Goal: Information Seeking & Learning: Learn about a topic

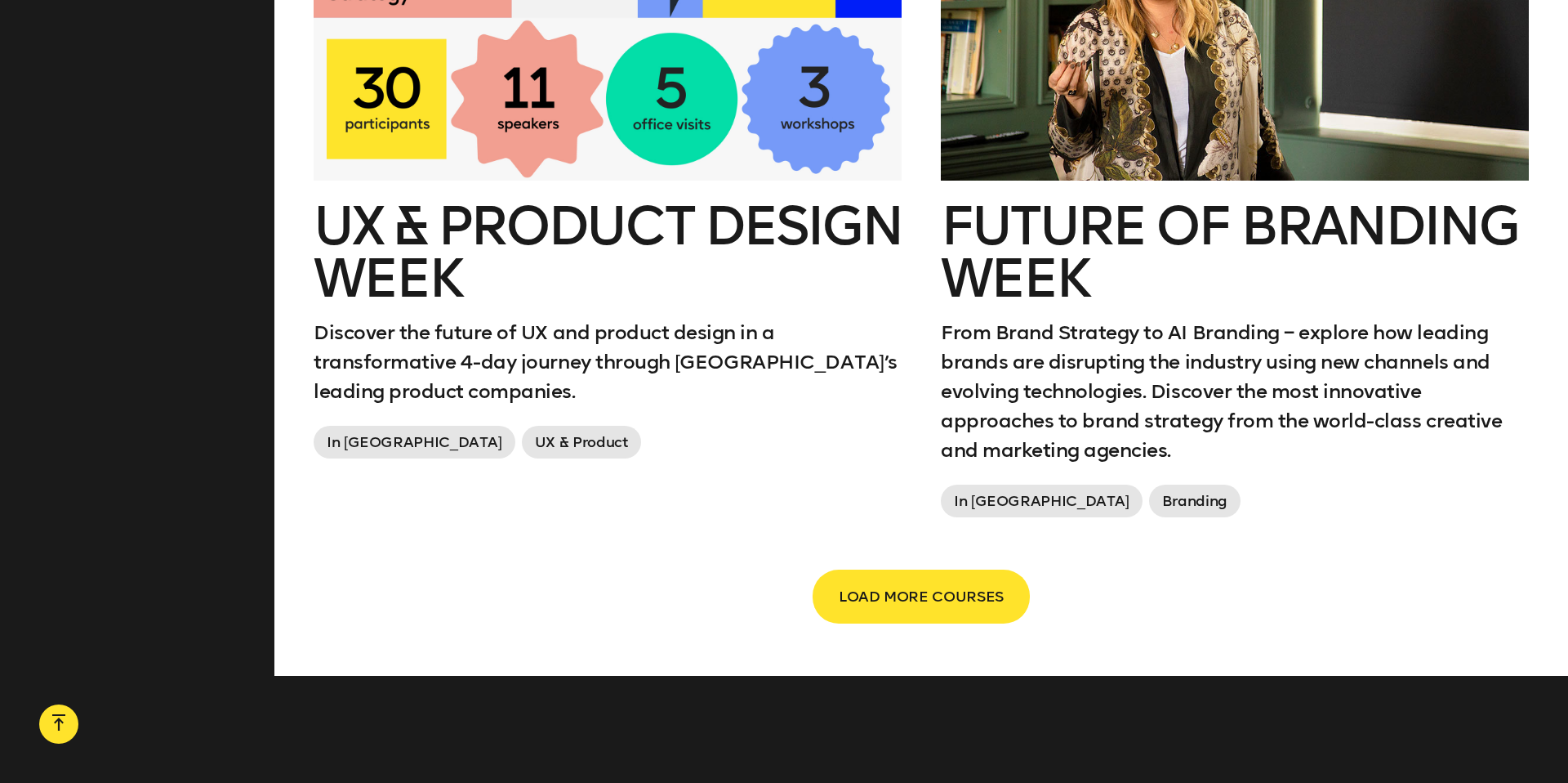
scroll to position [2829, 0]
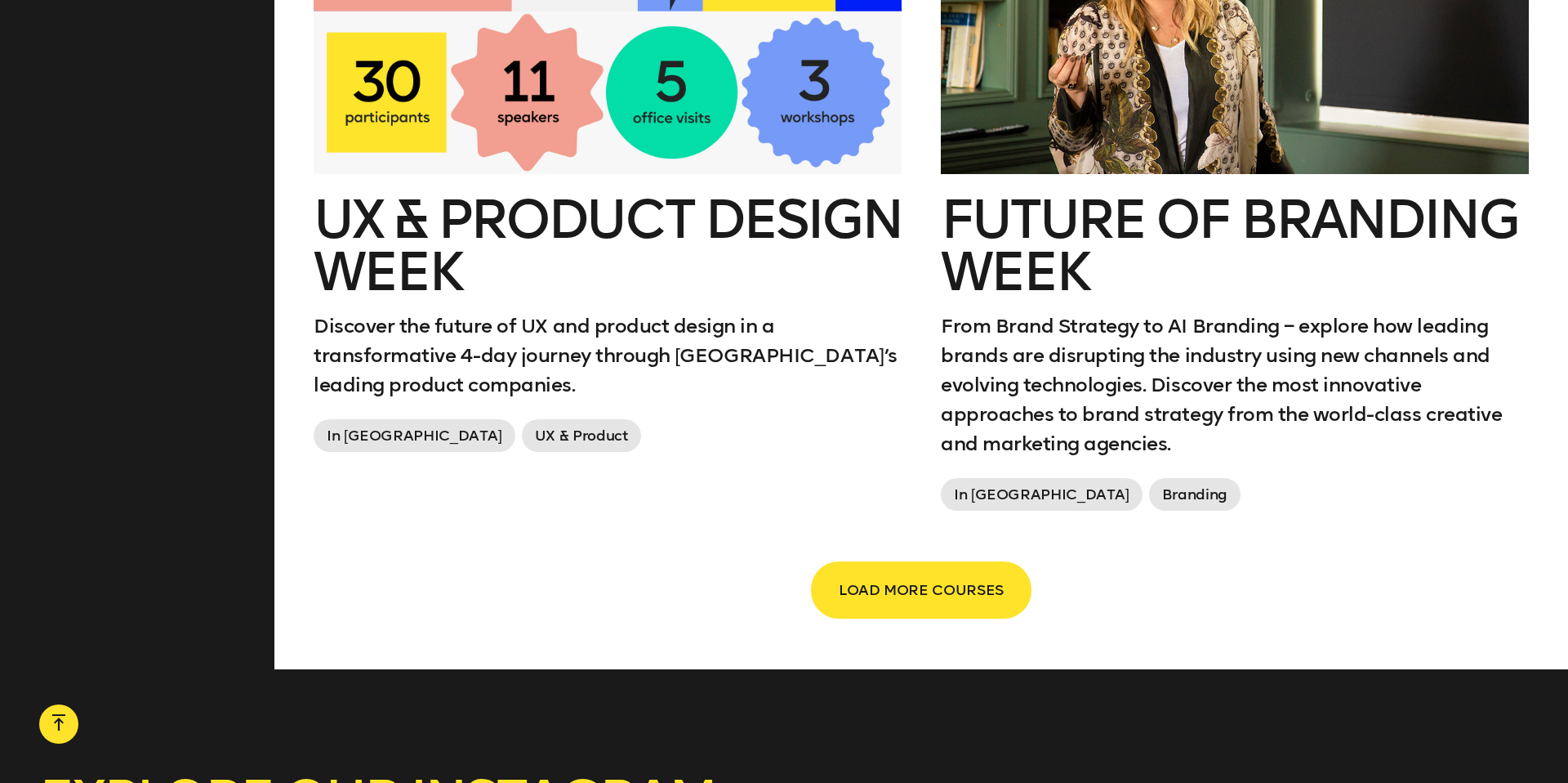
click at [914, 575] on span "LOAD MORE COURSES" at bounding box center [921, 590] width 165 height 31
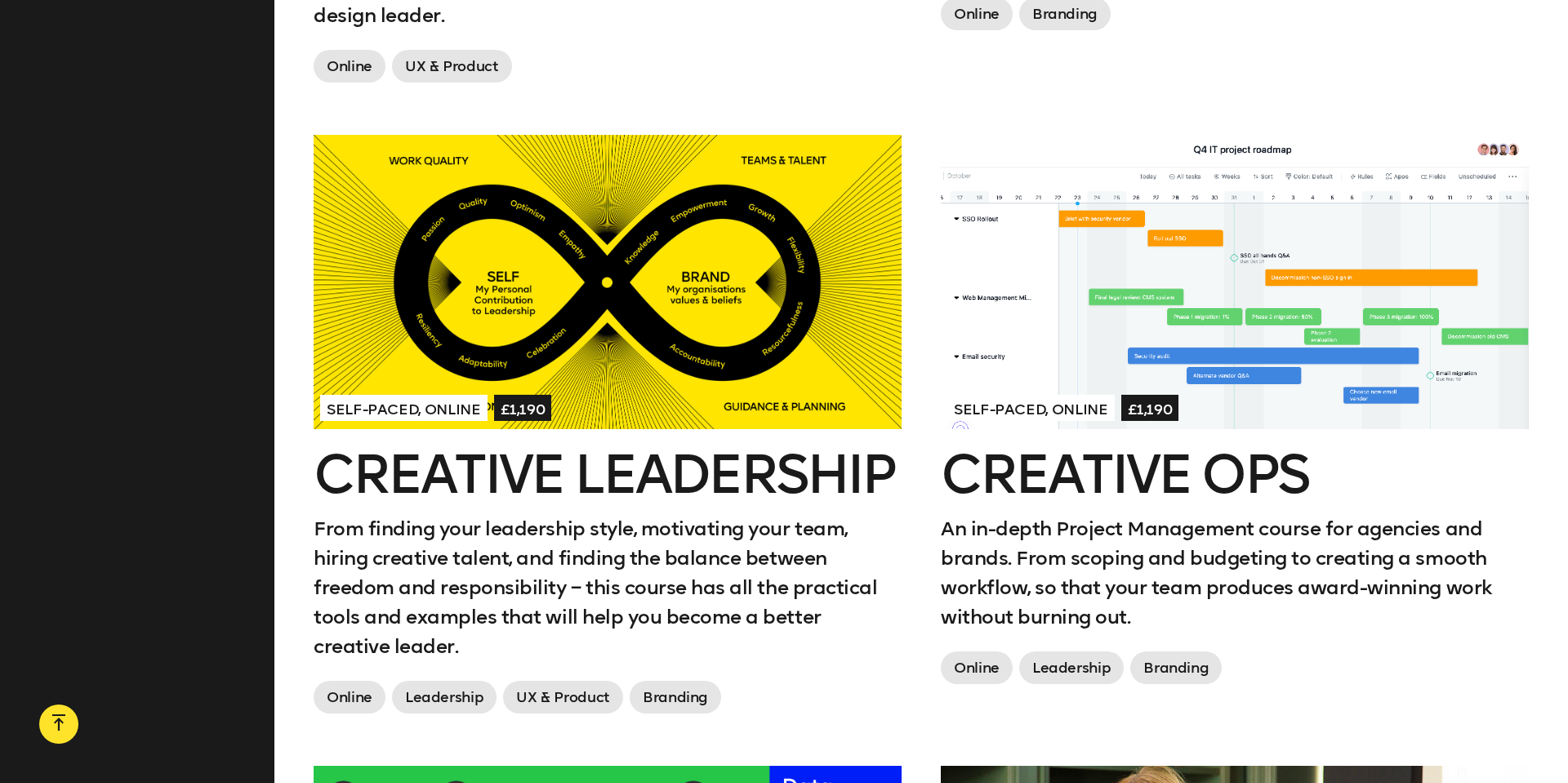
scroll to position [1914, 0]
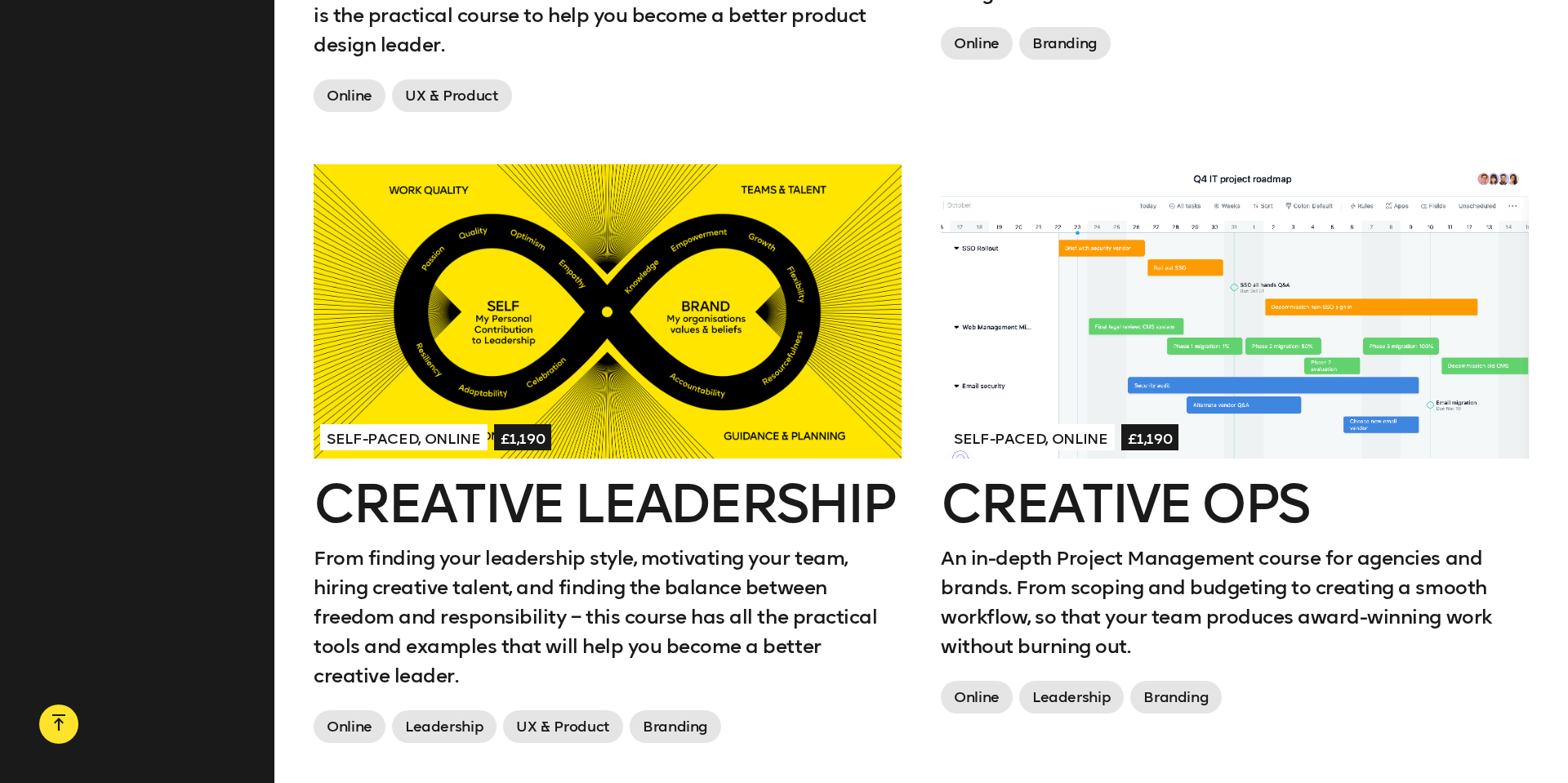
click at [508, 478] on h2 "Creative Leadership" at bounding box center [607, 504] width 588 height 53
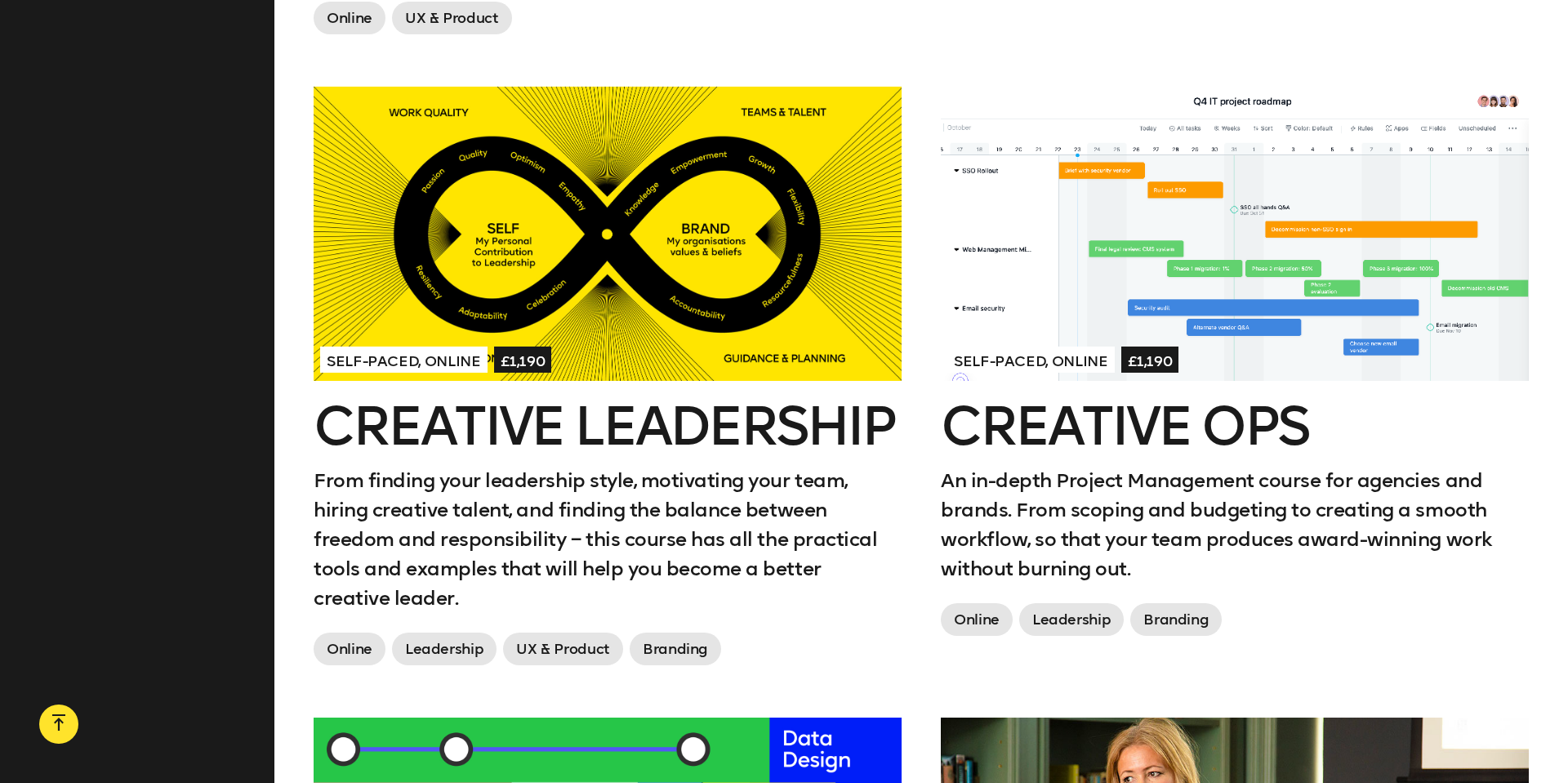
scroll to position [1994, 0]
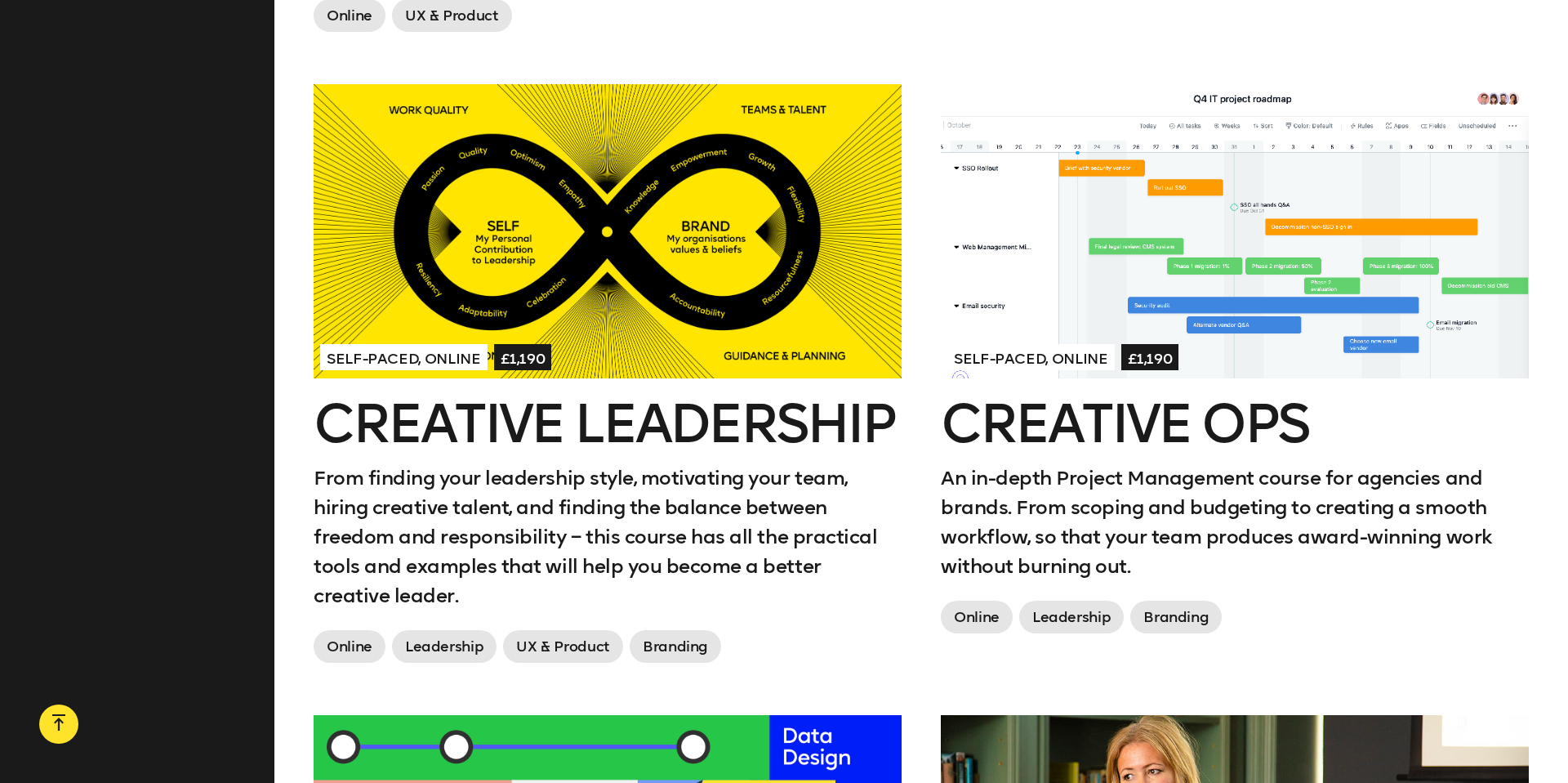
click at [1114, 397] on h2 "Creative Ops" at bounding box center [1234, 423] width 588 height 53
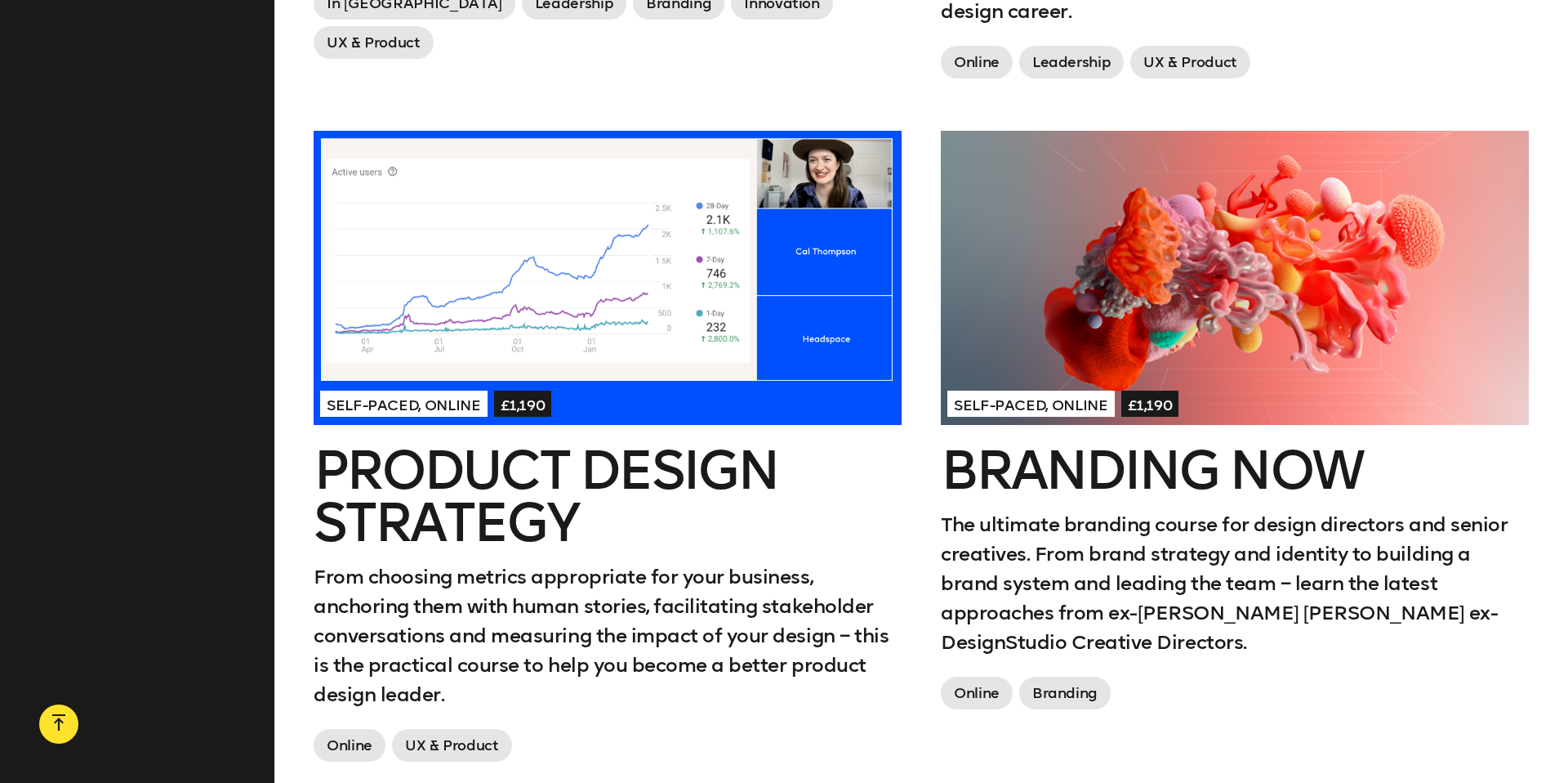
scroll to position [1263, 0]
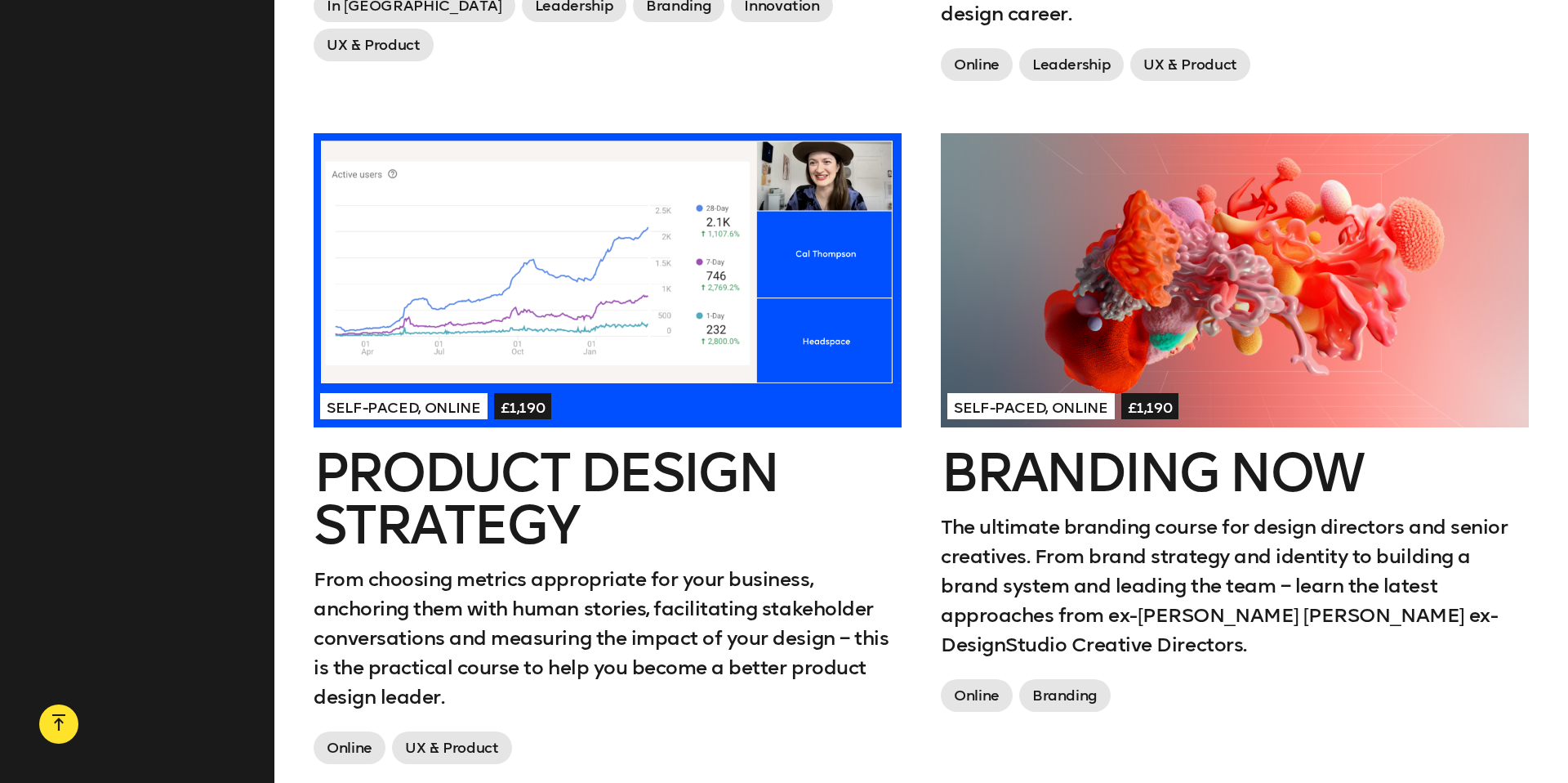
click at [1106, 454] on h2 "Branding Now" at bounding box center [1234, 473] width 588 height 53
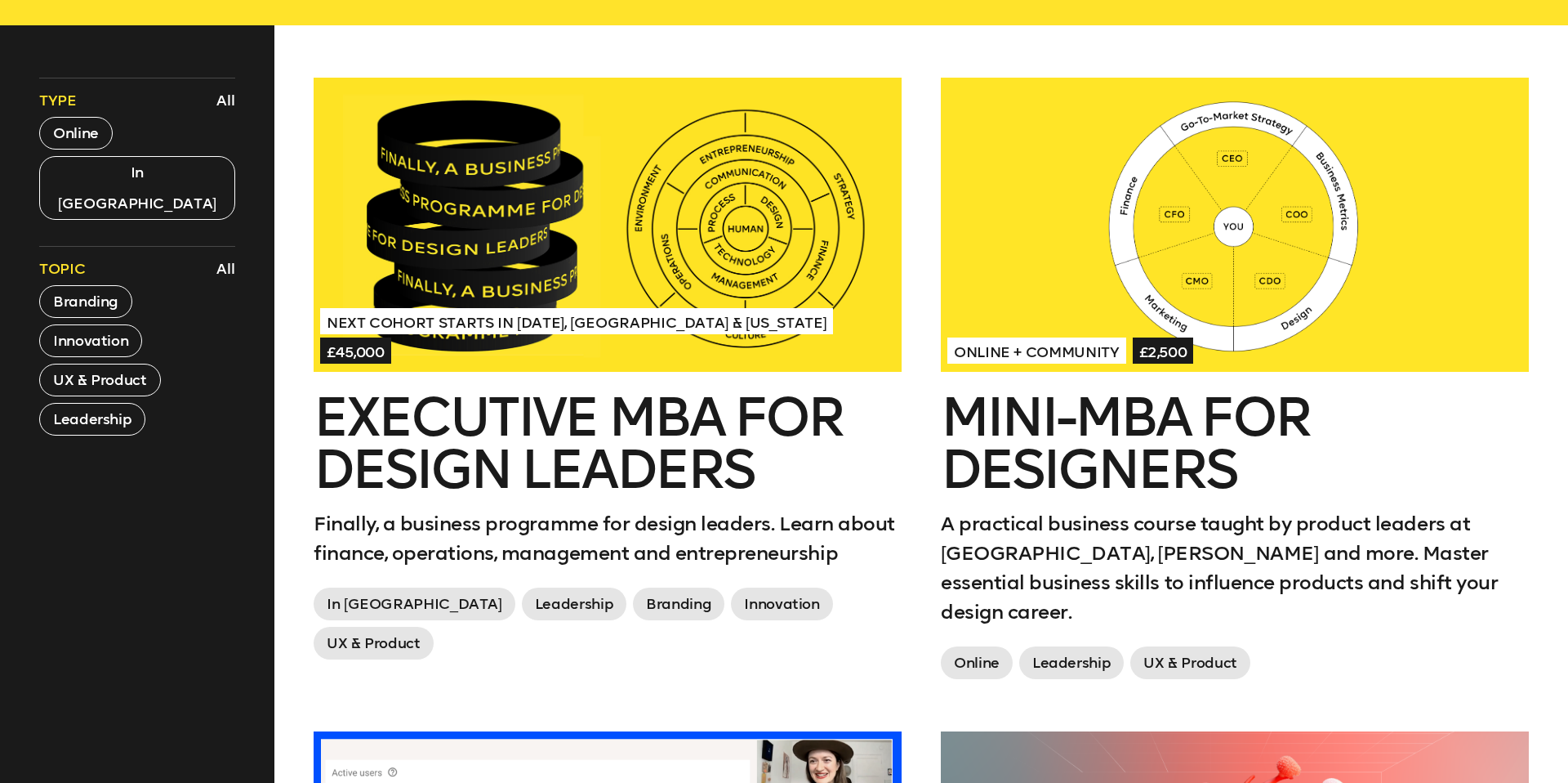
scroll to position [0, 0]
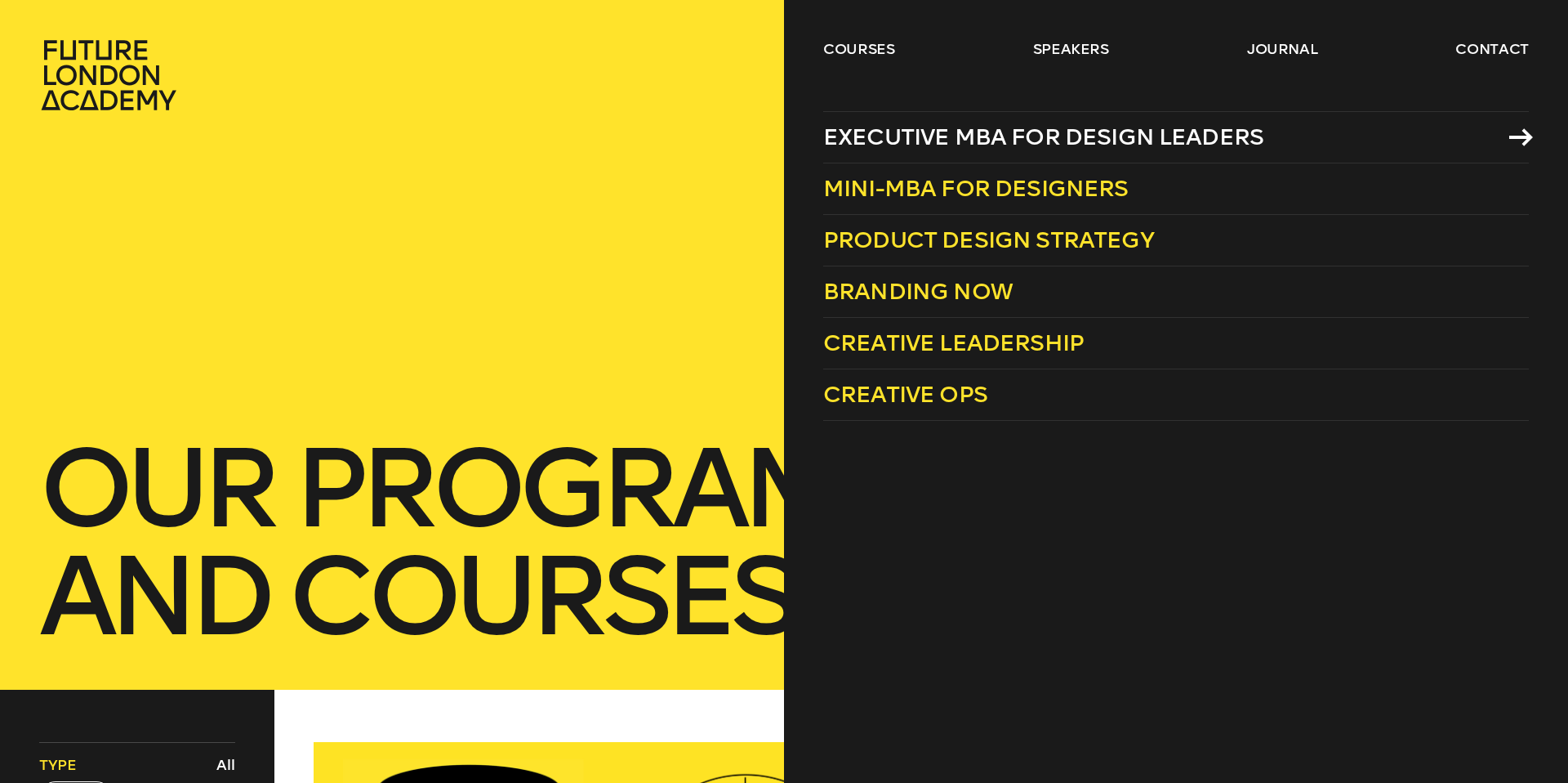
click at [940, 137] on span "Executive MBA for Design Leaders" at bounding box center [1043, 136] width 440 height 27
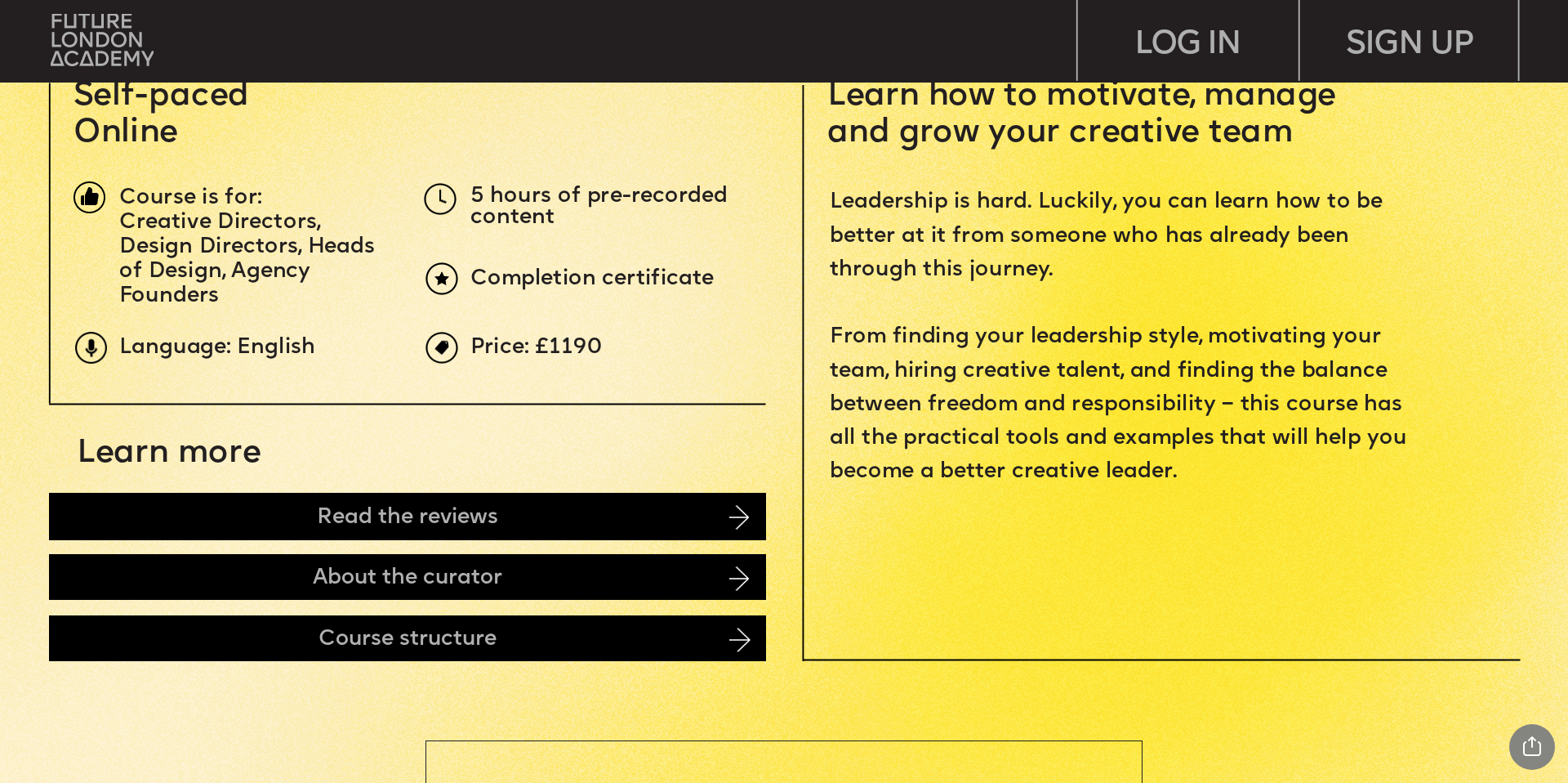
scroll to position [836, 0]
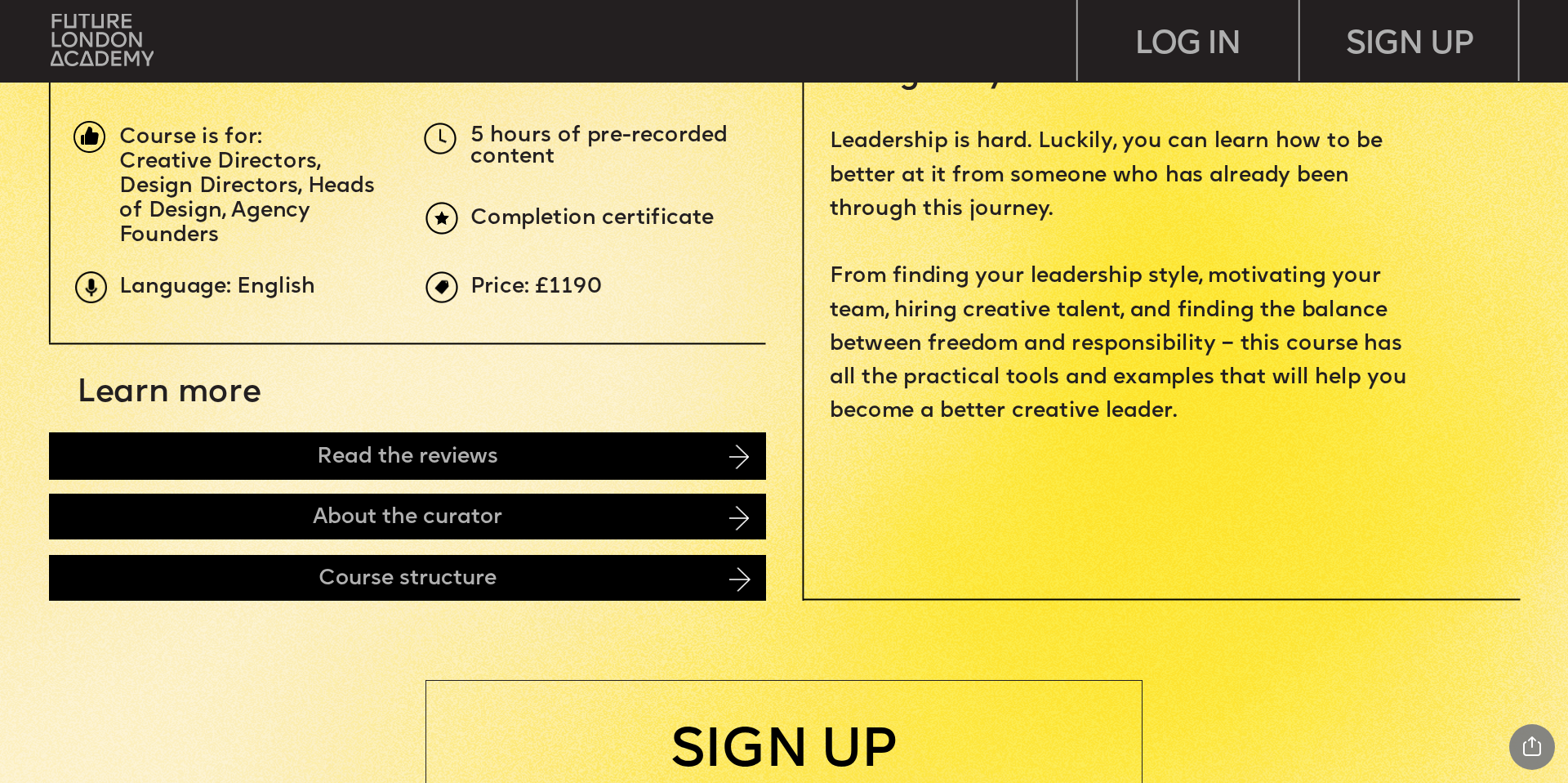
click at [733, 454] on img at bounding box center [738, 457] width 19 height 25
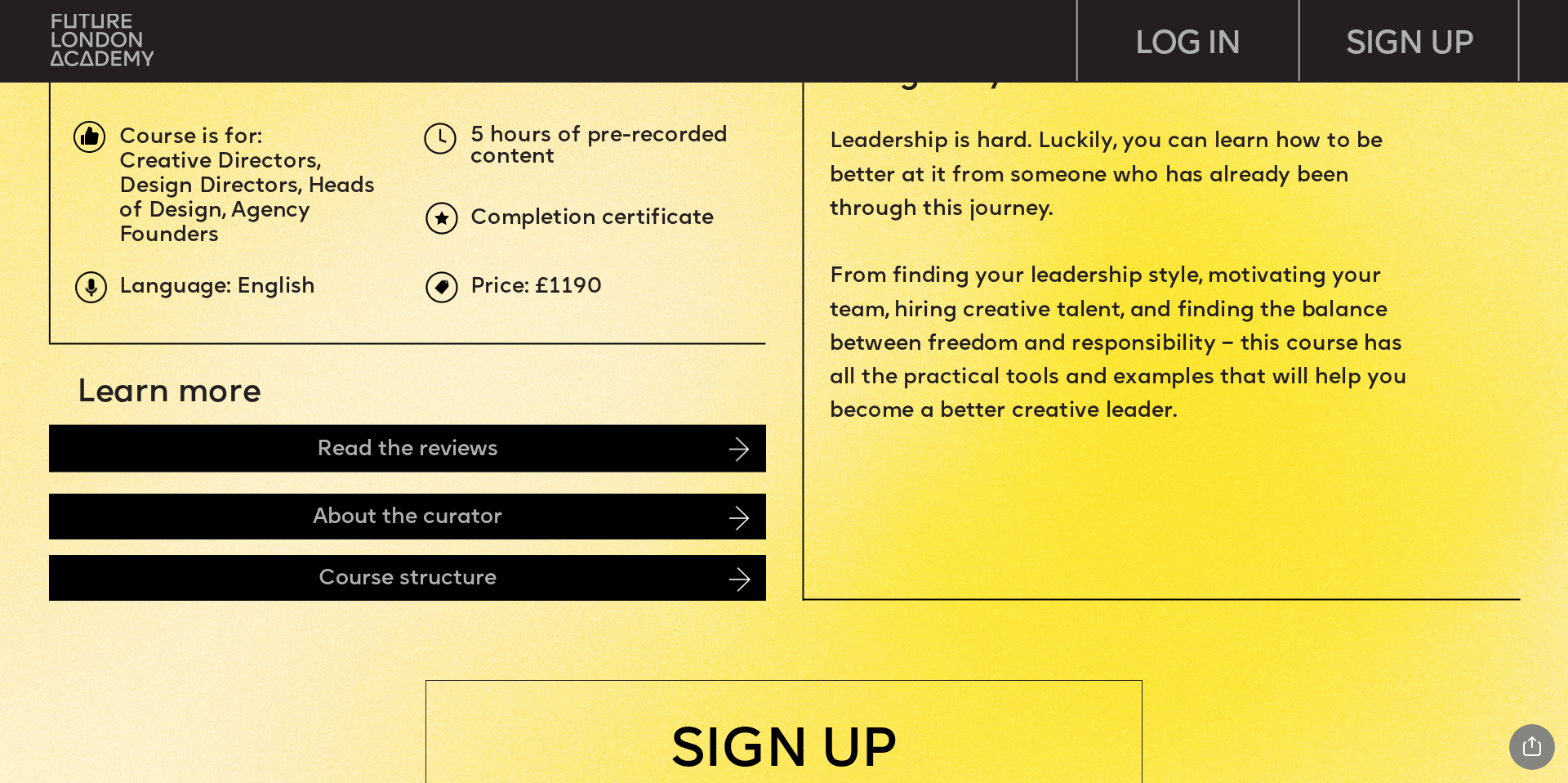
click at [741, 452] on img at bounding box center [738, 448] width 19 height 25
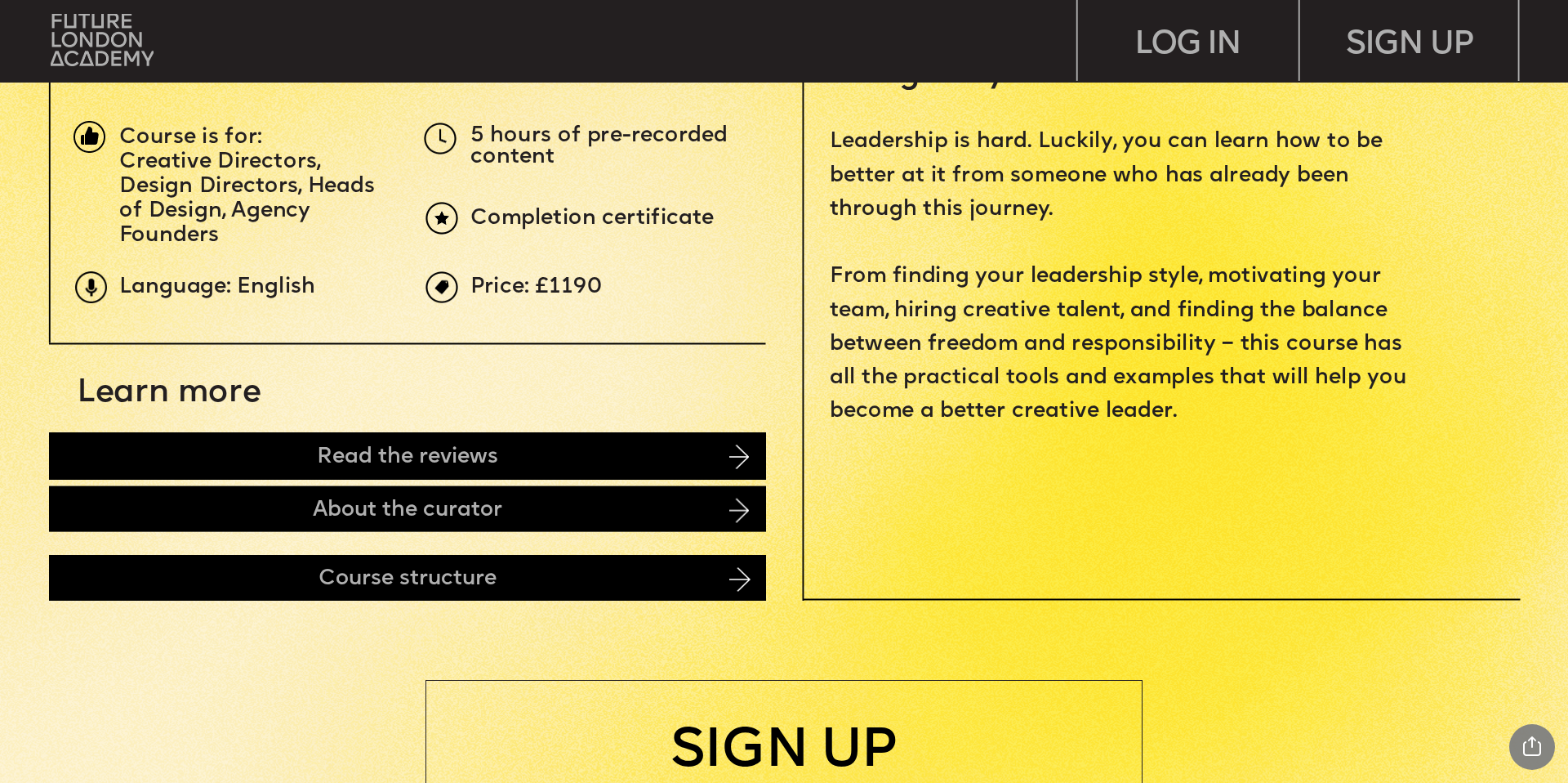
click at [737, 504] on img at bounding box center [738, 509] width 19 height 25
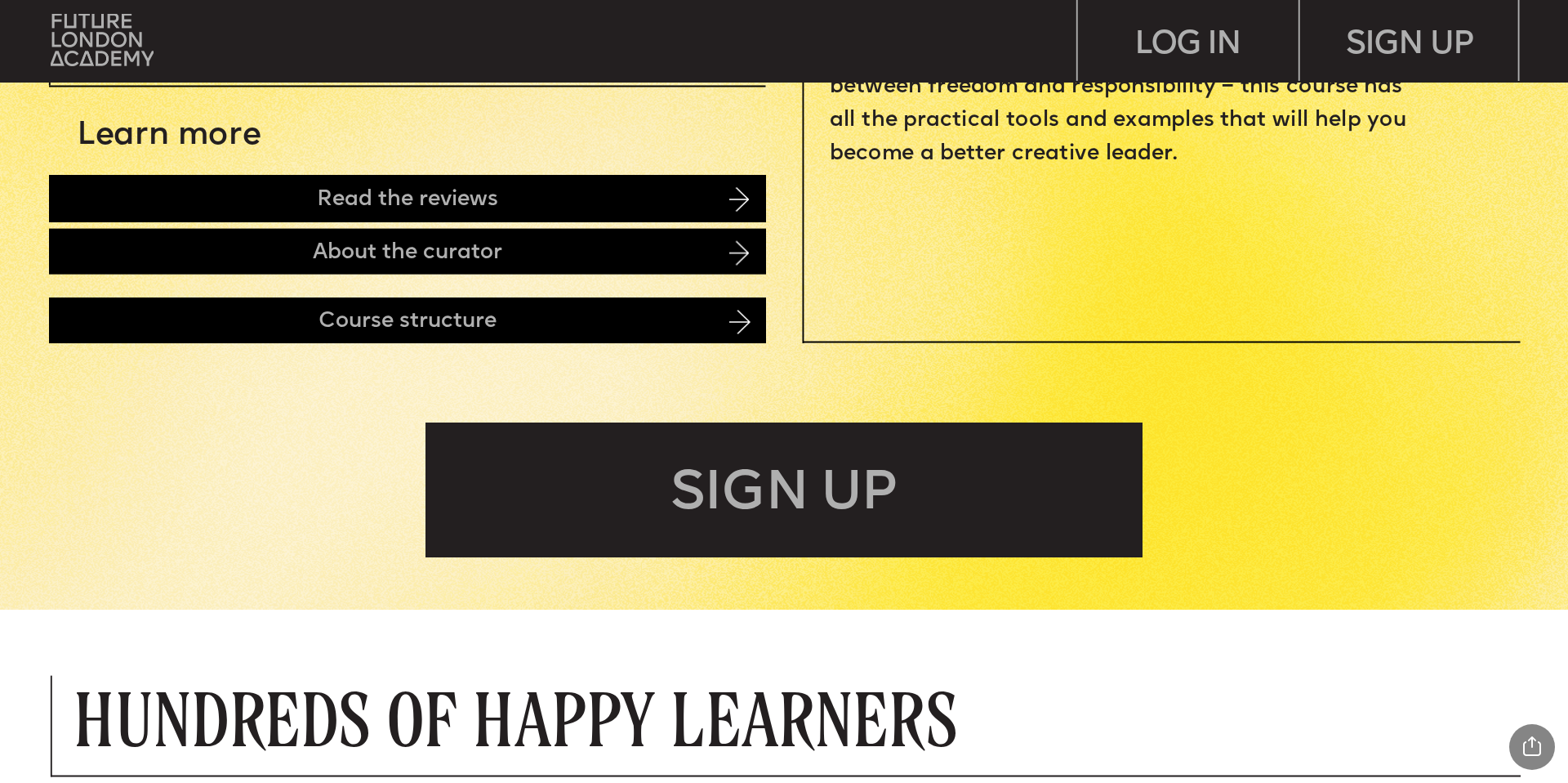
scroll to position [1102, 0]
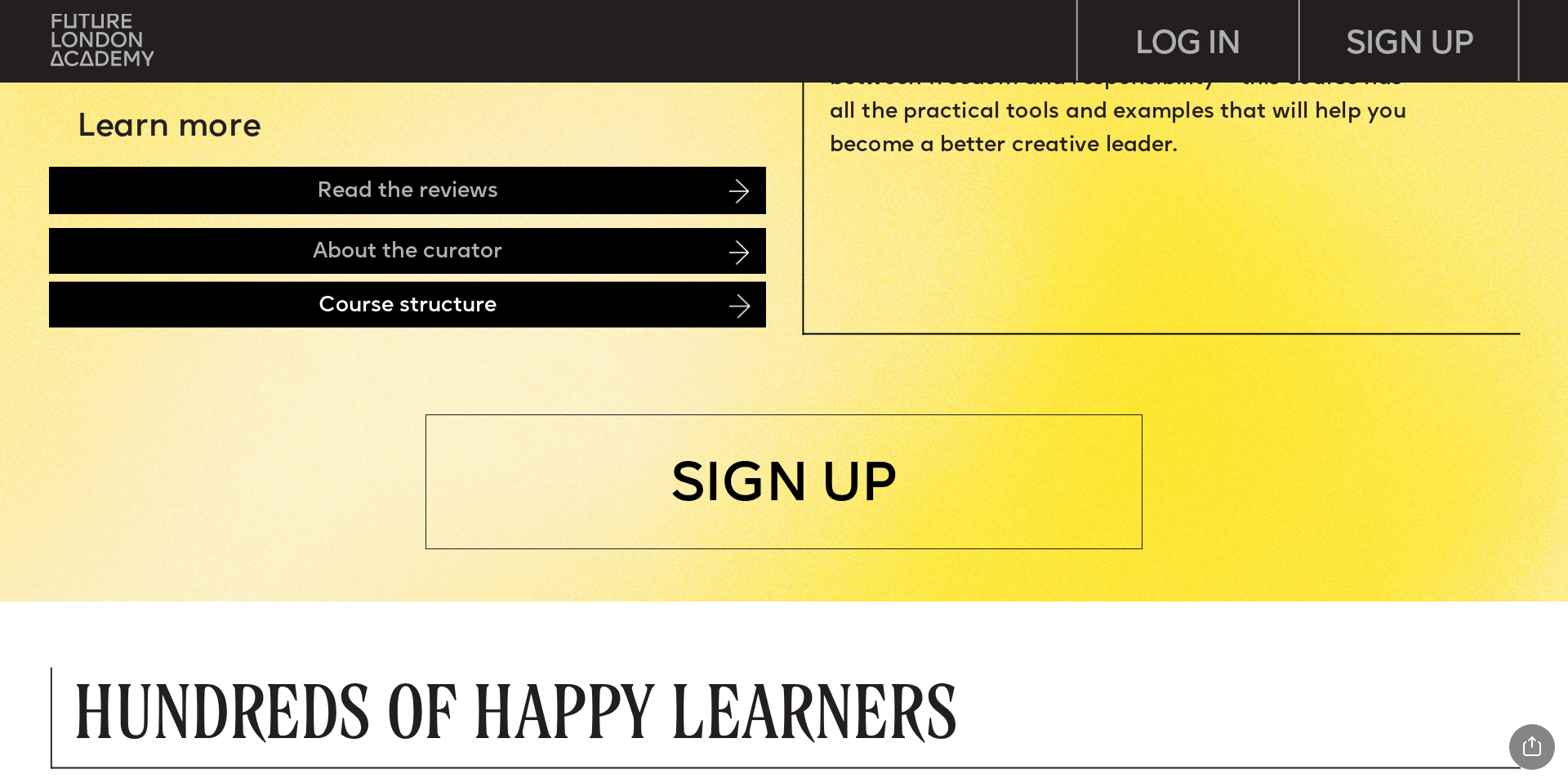
click at [697, 311] on div "Course structure" at bounding box center [407, 304] width 717 height 46
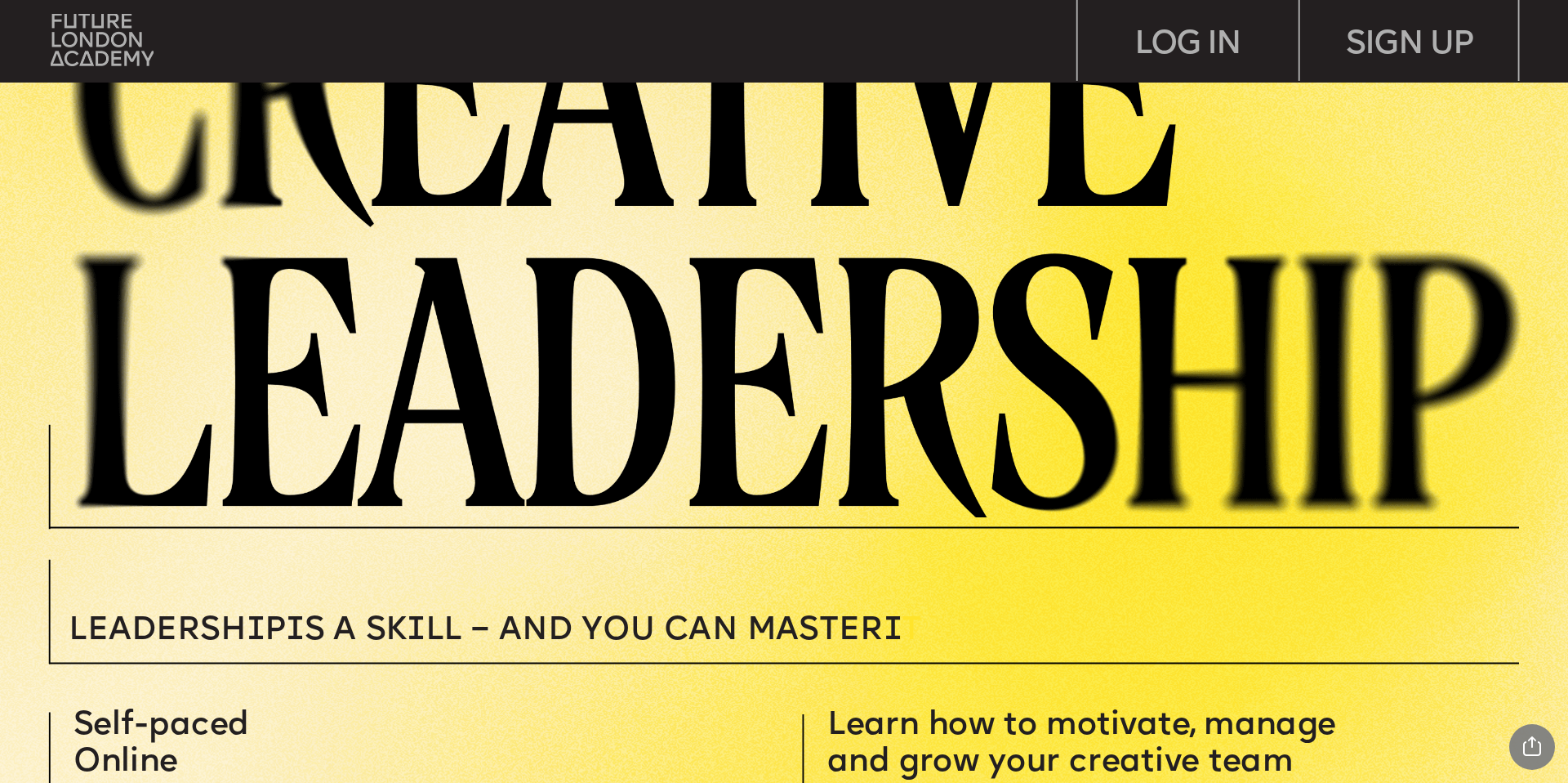
scroll to position [0, 0]
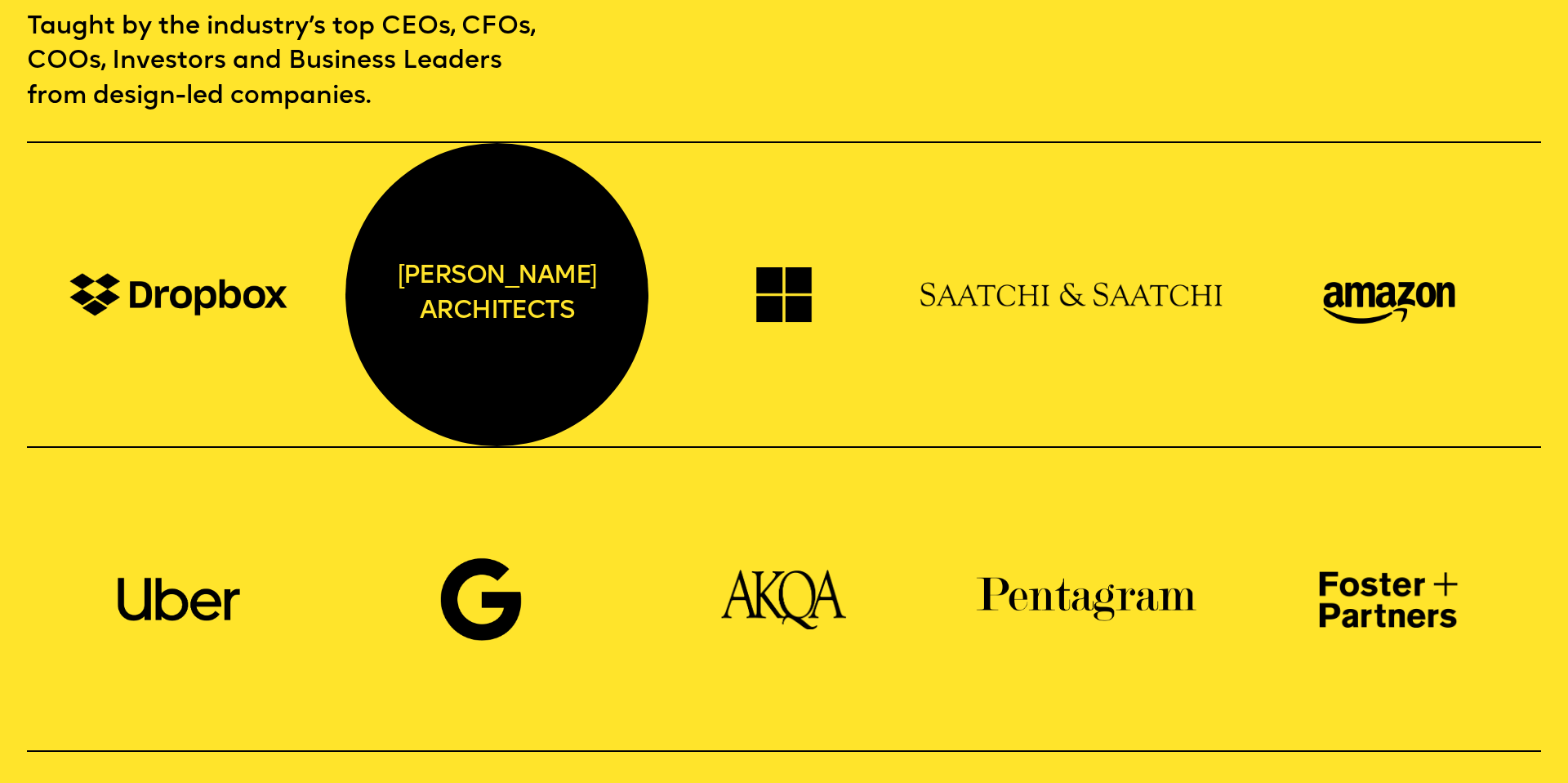
scroll to position [1572, 0]
